Goal: Task Accomplishment & Management: Manage account settings

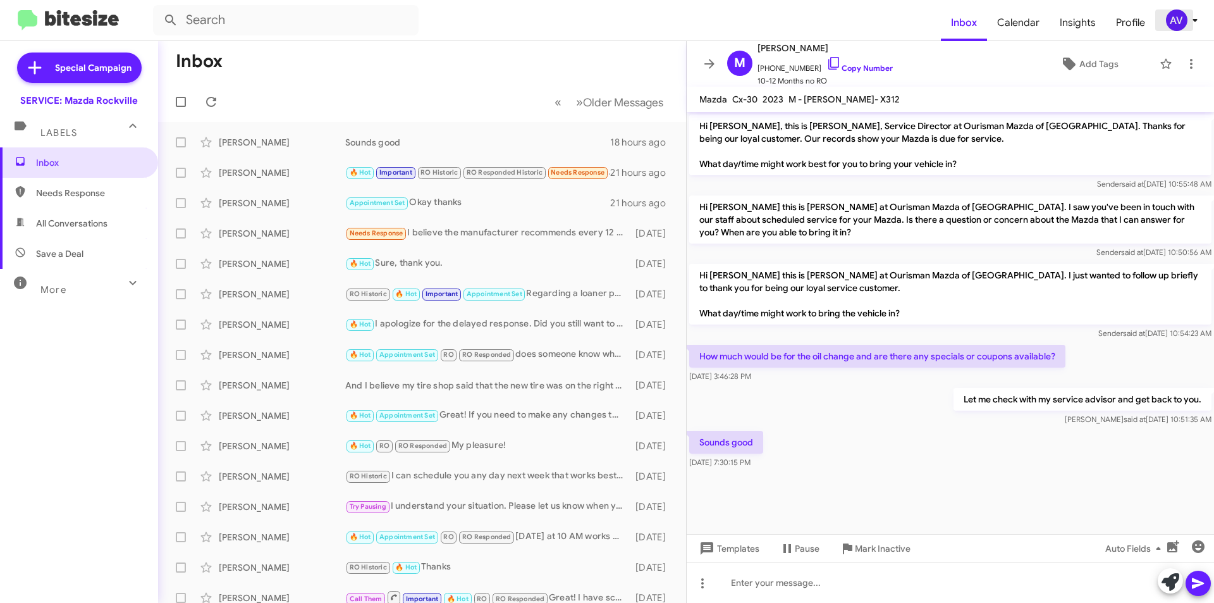
click at [1191, 22] on icon at bounding box center [1194, 20] width 15 height 15
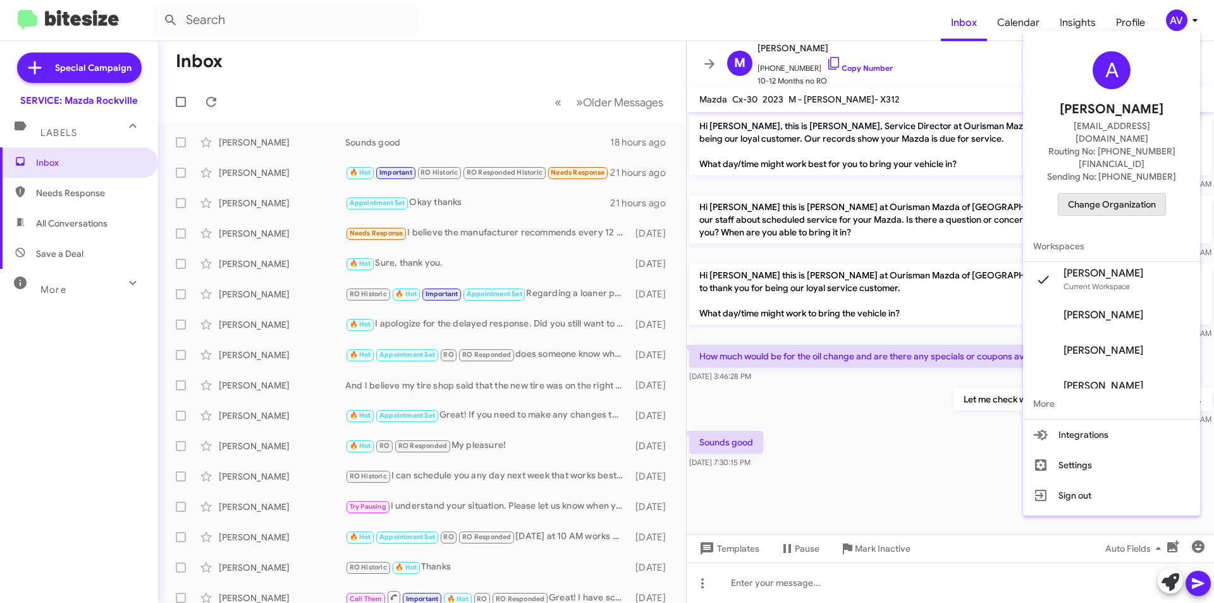
click at [1096, 193] on span "Change Organization" at bounding box center [1112, 203] width 88 height 21
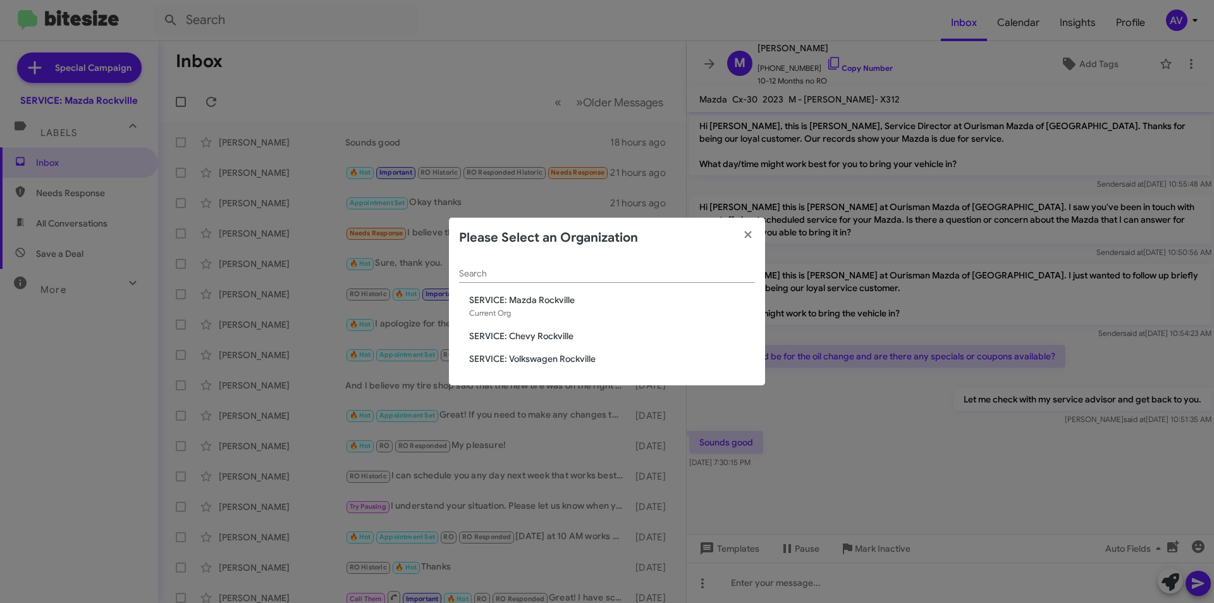
click at [611, 354] on span "SERVICE: Volkswagen Rockville" at bounding box center [612, 358] width 286 height 13
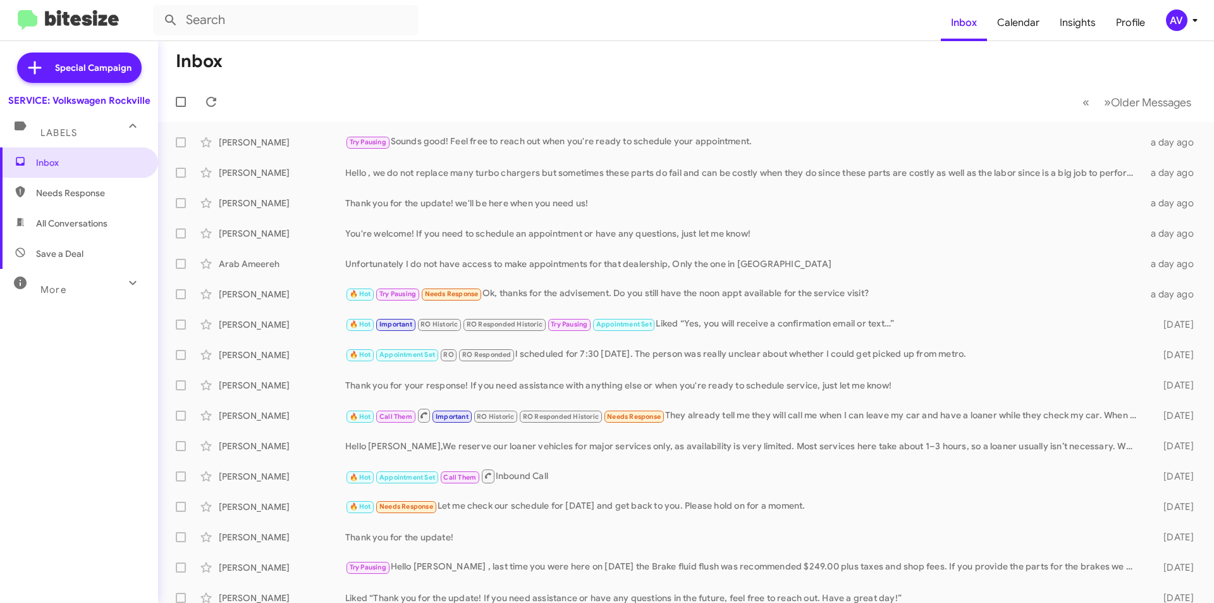
click at [1170, 13] on div "AV" at bounding box center [1176, 19] width 21 height 21
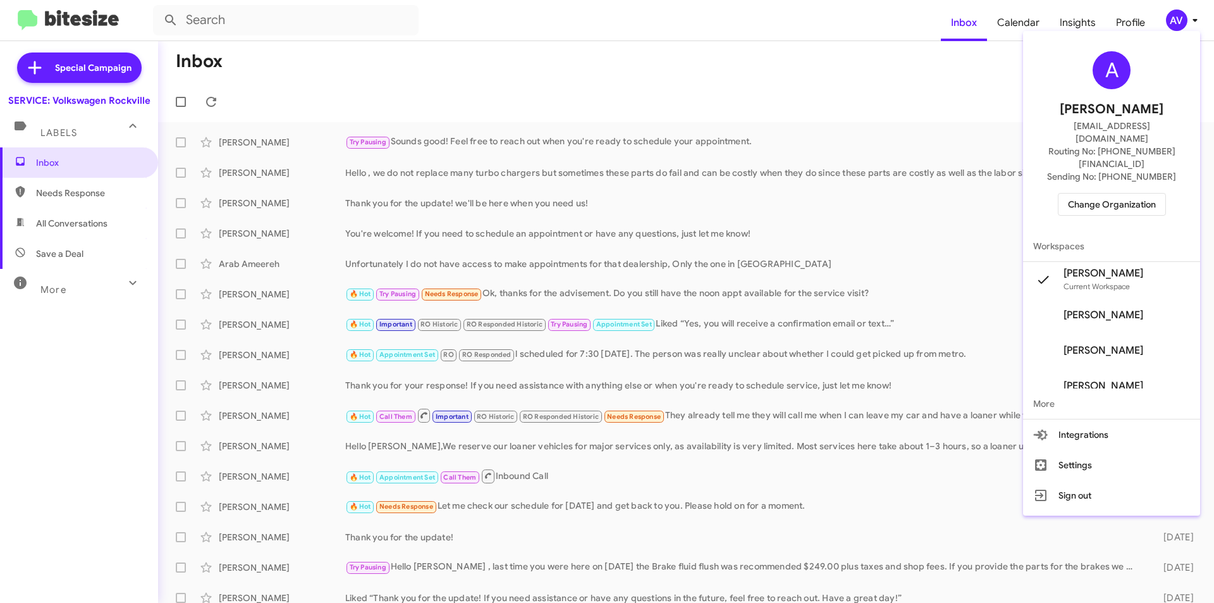
click at [1120, 193] on span "Change Organization" at bounding box center [1112, 203] width 88 height 21
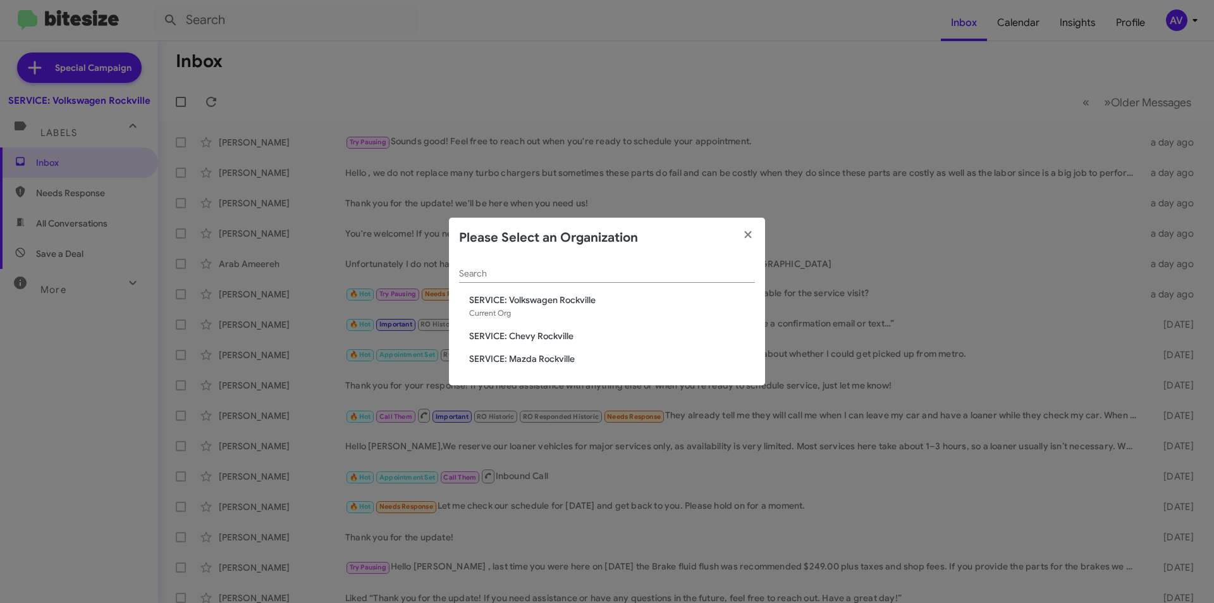
click at [577, 336] on span "SERVICE: Chevy Rockville" at bounding box center [612, 335] width 286 height 13
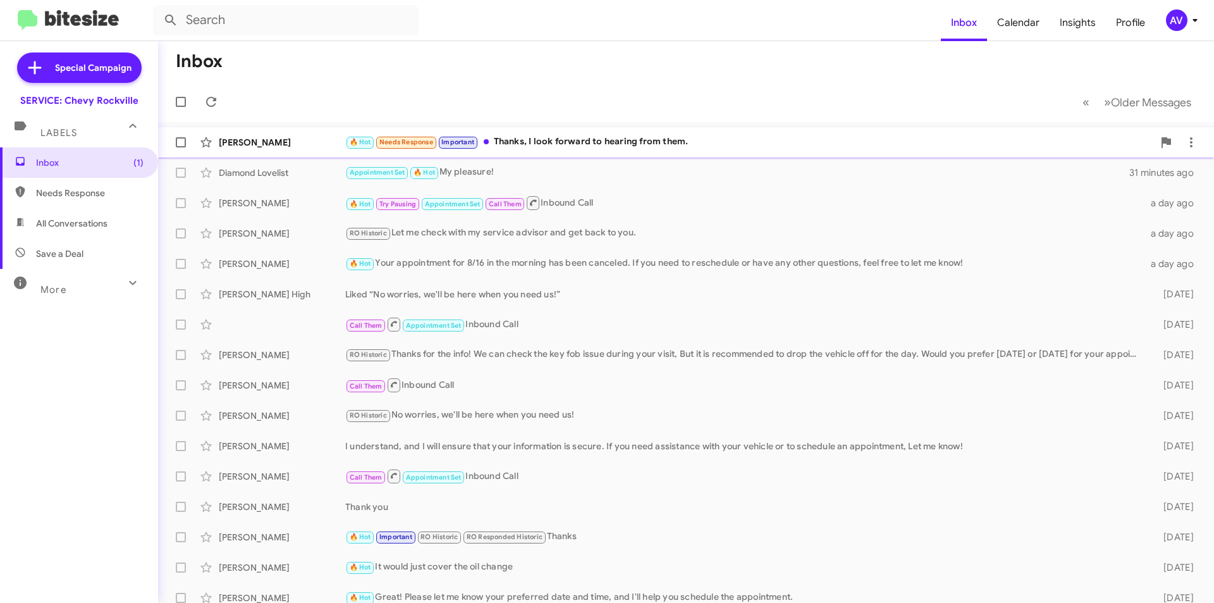
click at [699, 156] on span "Victoria Jackson 🔥 Hot Needs Response Important Thanks, I look forward to heari…" at bounding box center [686, 142] width 1056 height 30
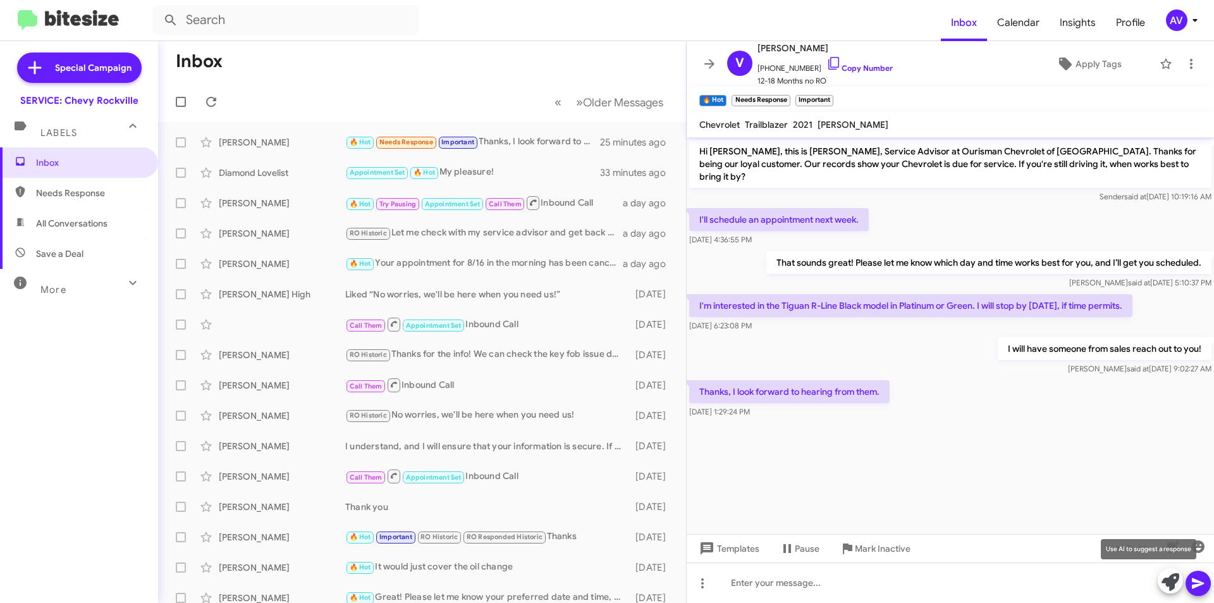
click at [1163, 589] on icon at bounding box center [1170, 582] width 18 height 18
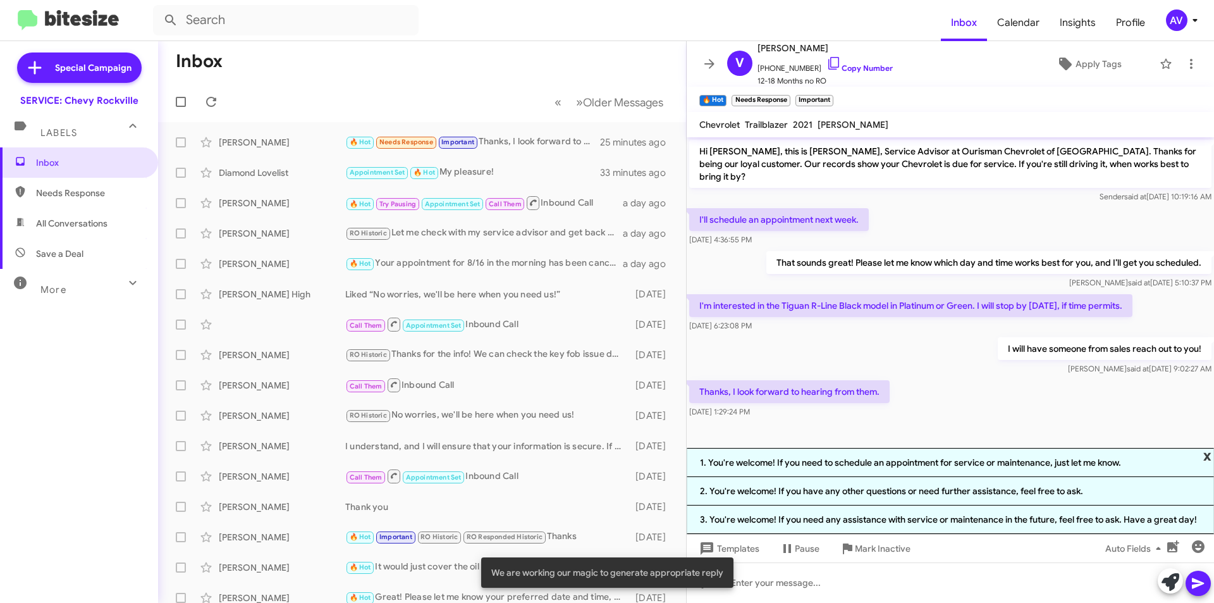
click at [1211, 451] on span "x" at bounding box center [1207, 455] width 8 height 15
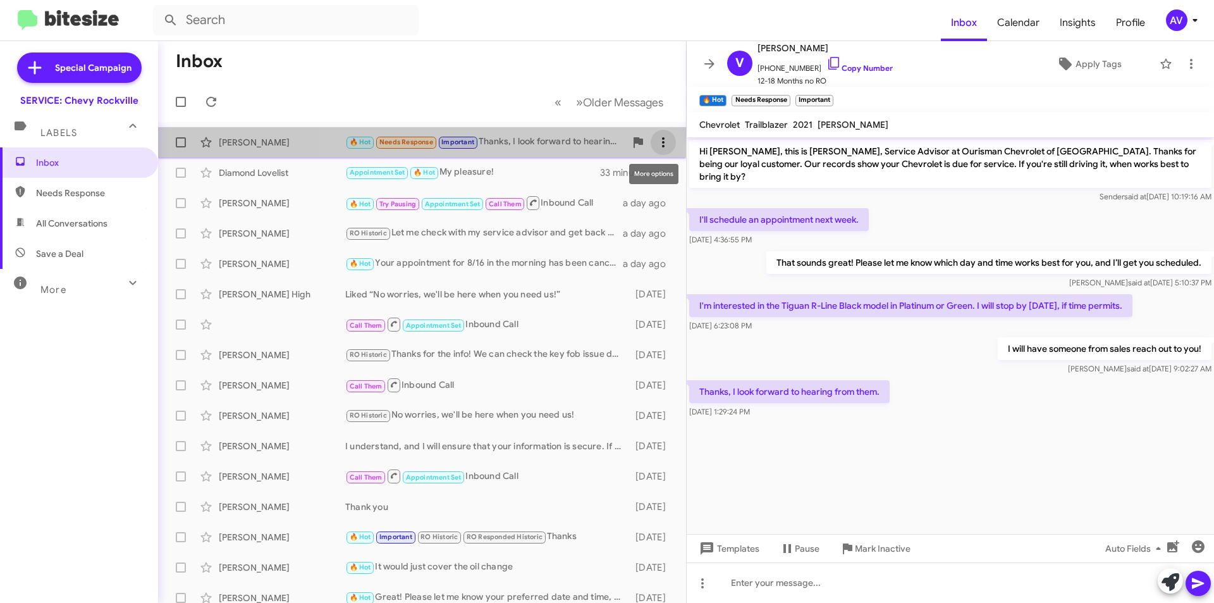
click at [662, 139] on icon at bounding box center [663, 142] width 3 height 10
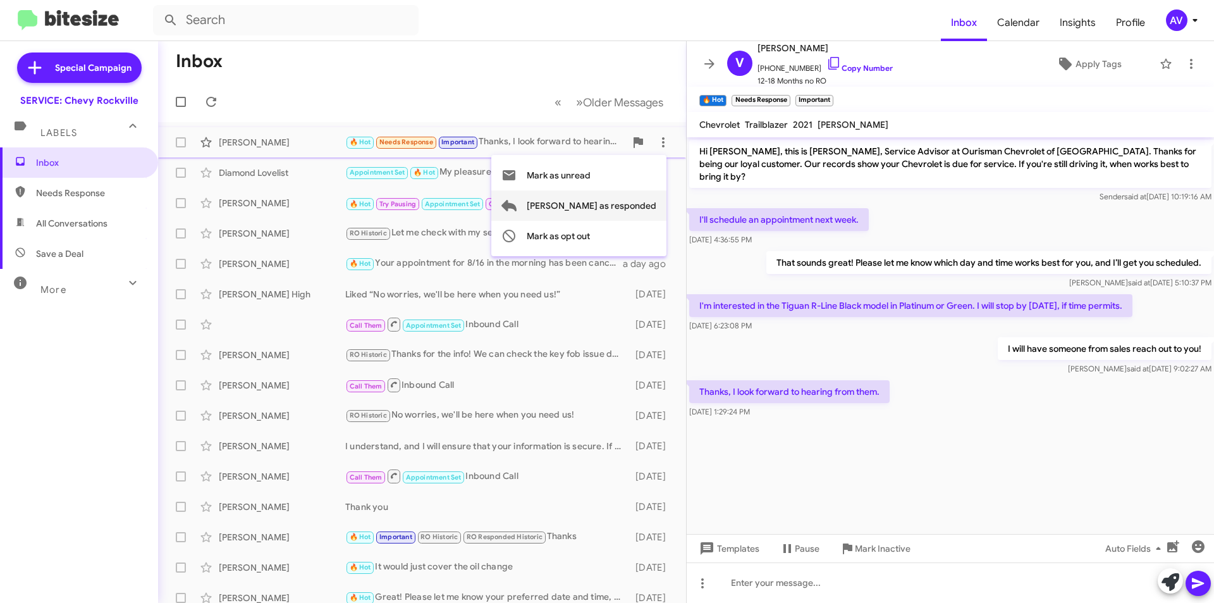
click at [637, 211] on span "[PERSON_NAME] as responded" at bounding box center [592, 205] width 130 height 30
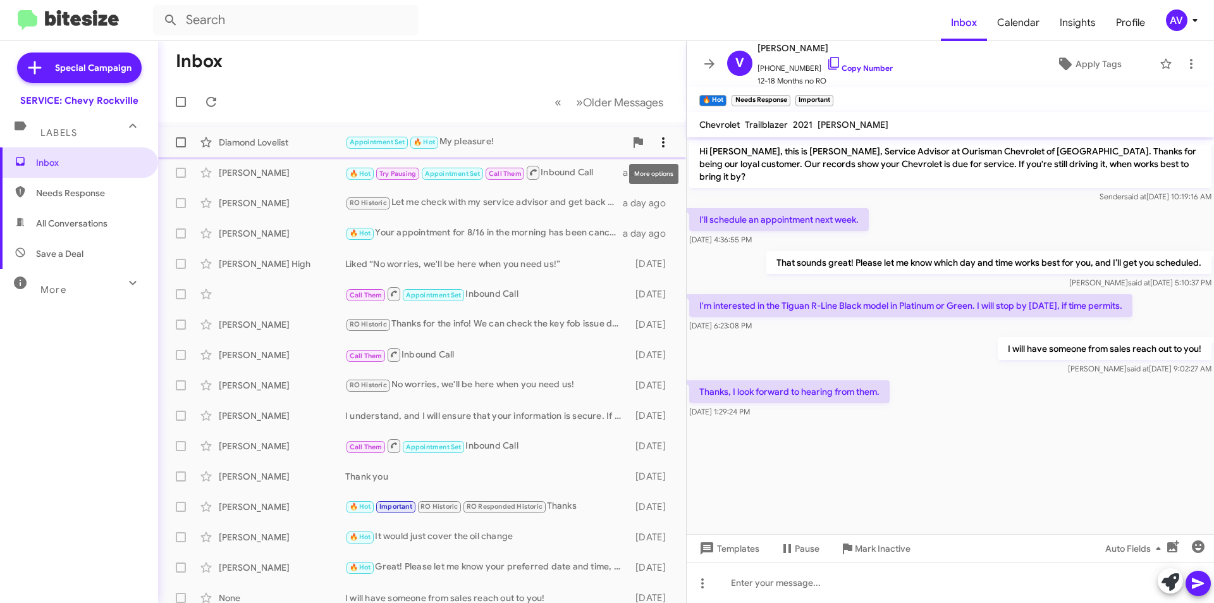
click at [656, 138] on icon at bounding box center [663, 142] width 15 height 15
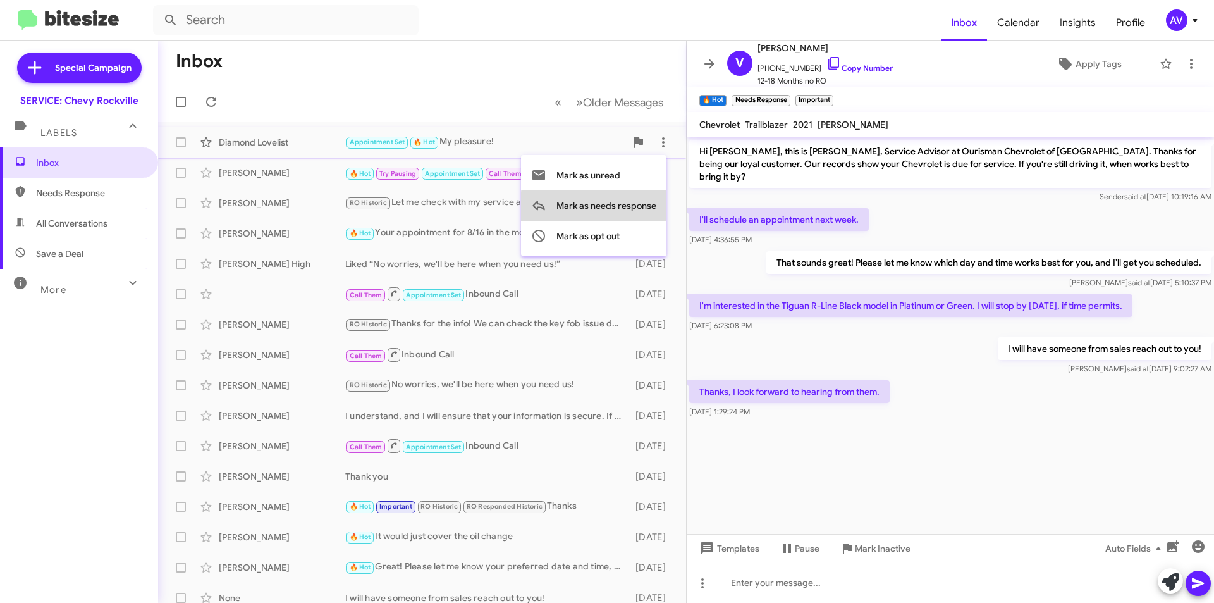
click at [624, 207] on span "Mark as needs response" at bounding box center [606, 205] width 100 height 30
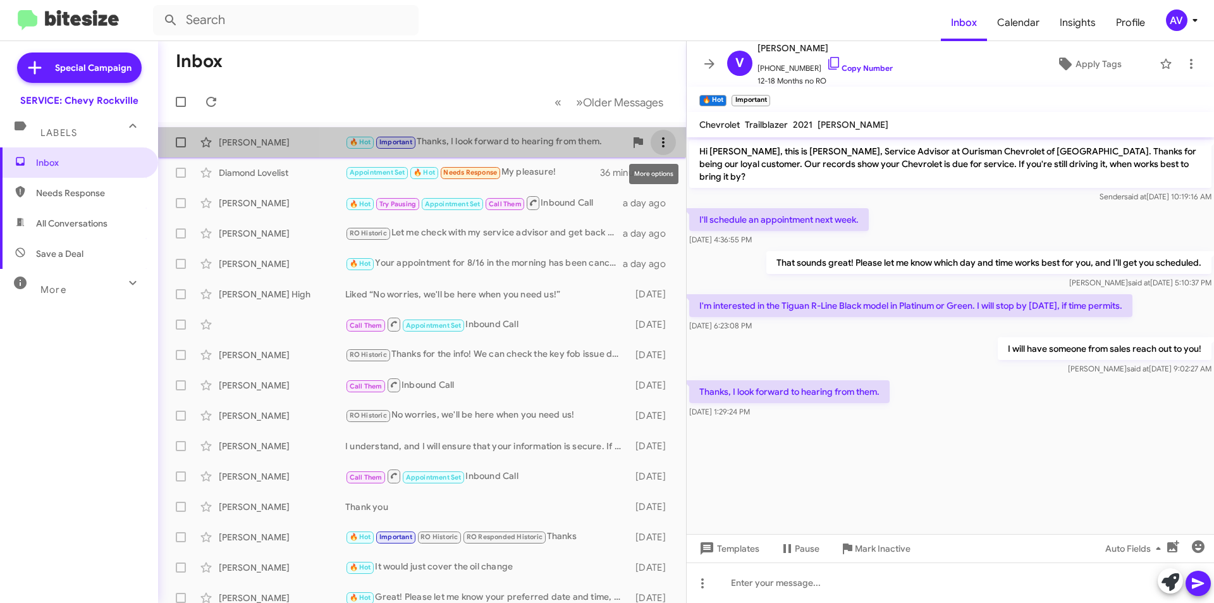
click at [658, 136] on icon at bounding box center [663, 142] width 15 height 15
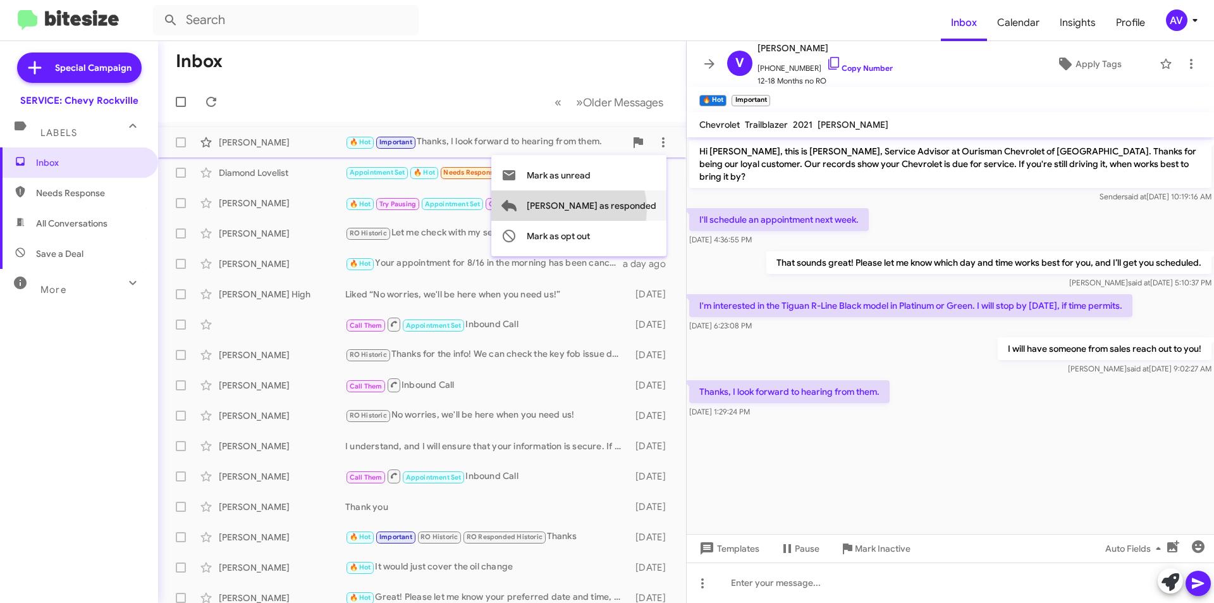
click at [619, 209] on span "[PERSON_NAME] as responded" at bounding box center [592, 205] width 130 height 30
